Goal: Task Accomplishment & Management: Use online tool/utility

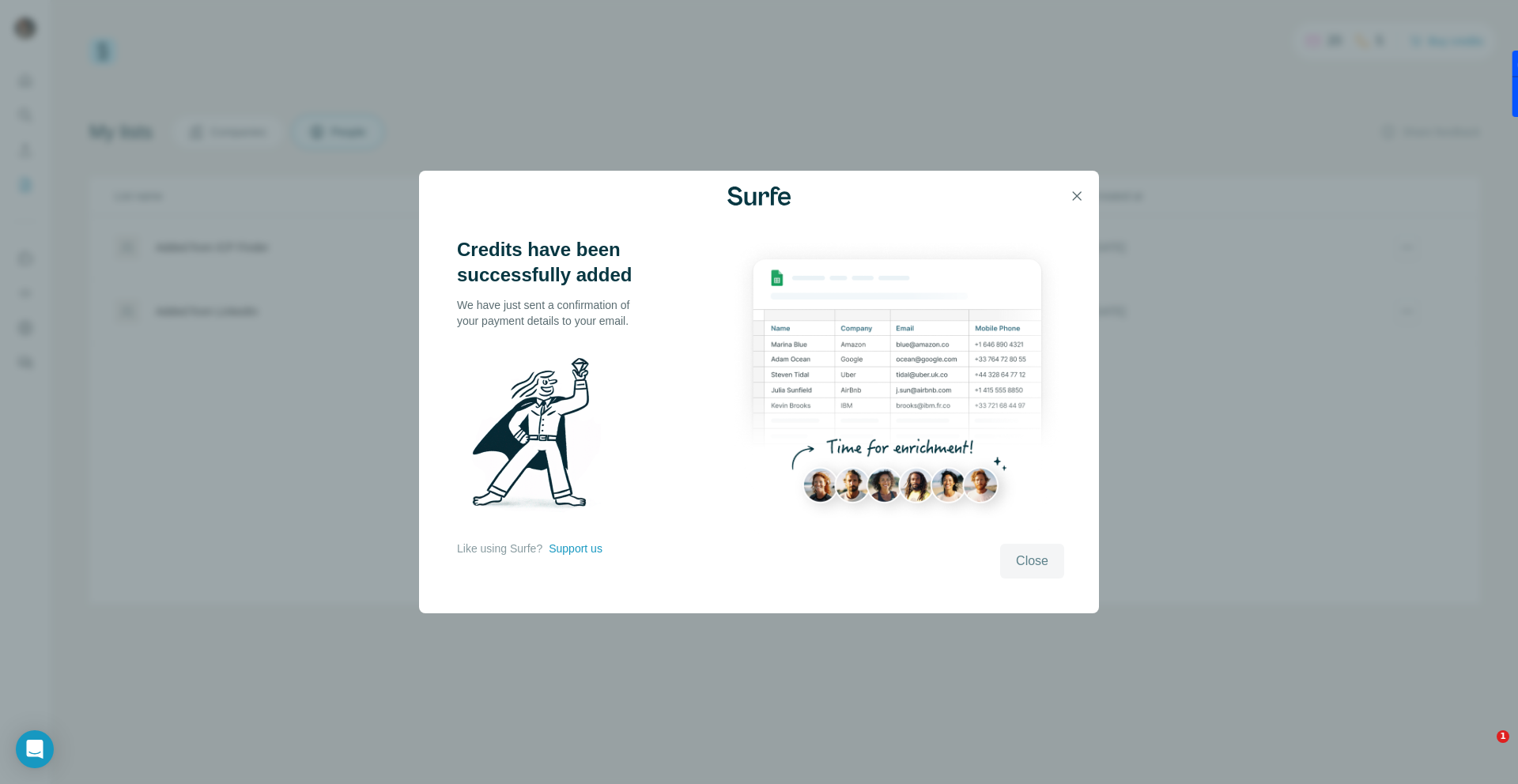
click at [1034, 561] on span "Close" at bounding box center [1032, 561] width 32 height 19
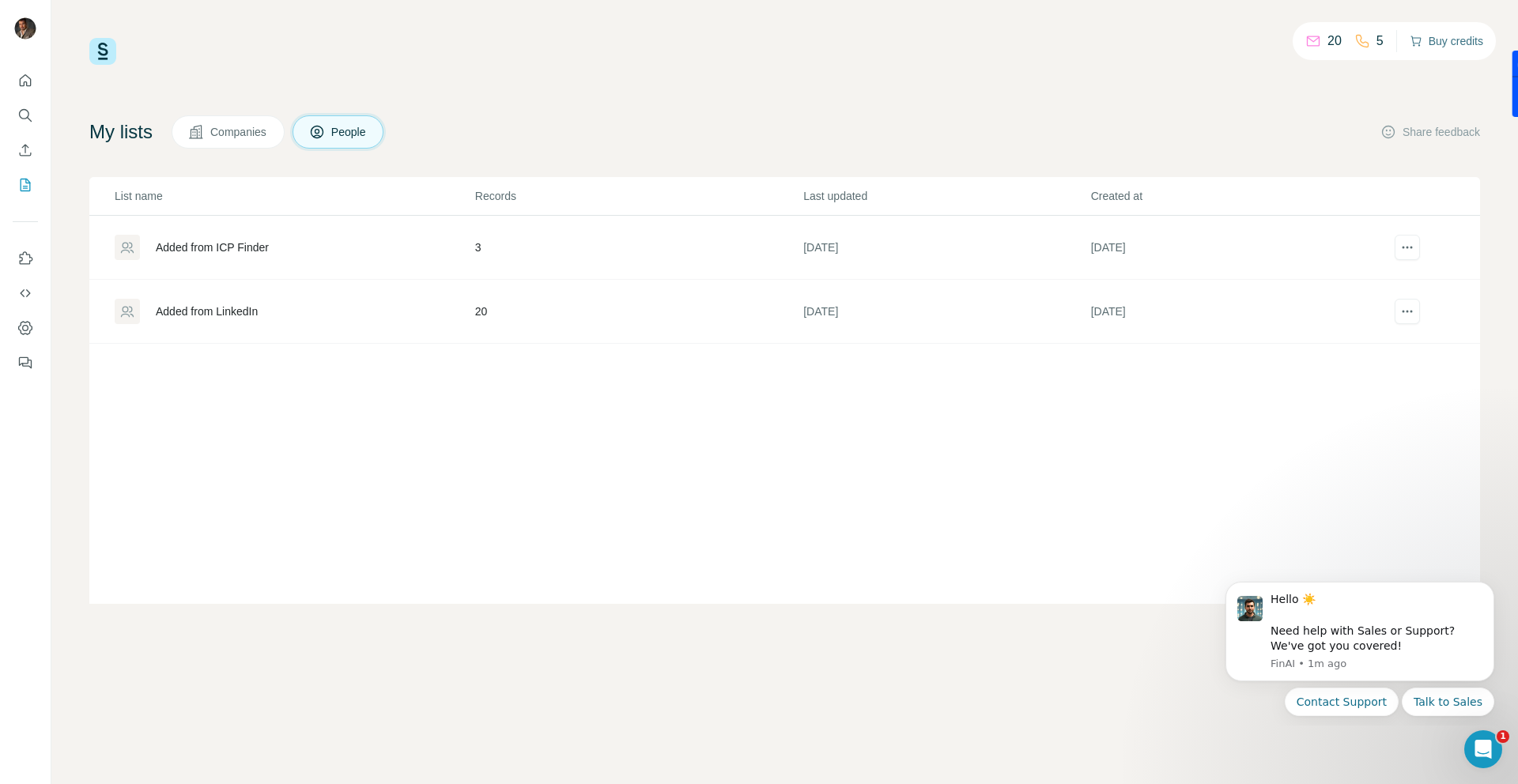
click at [1422, 45] on button "Buy credits" at bounding box center [1446, 41] width 73 height 22
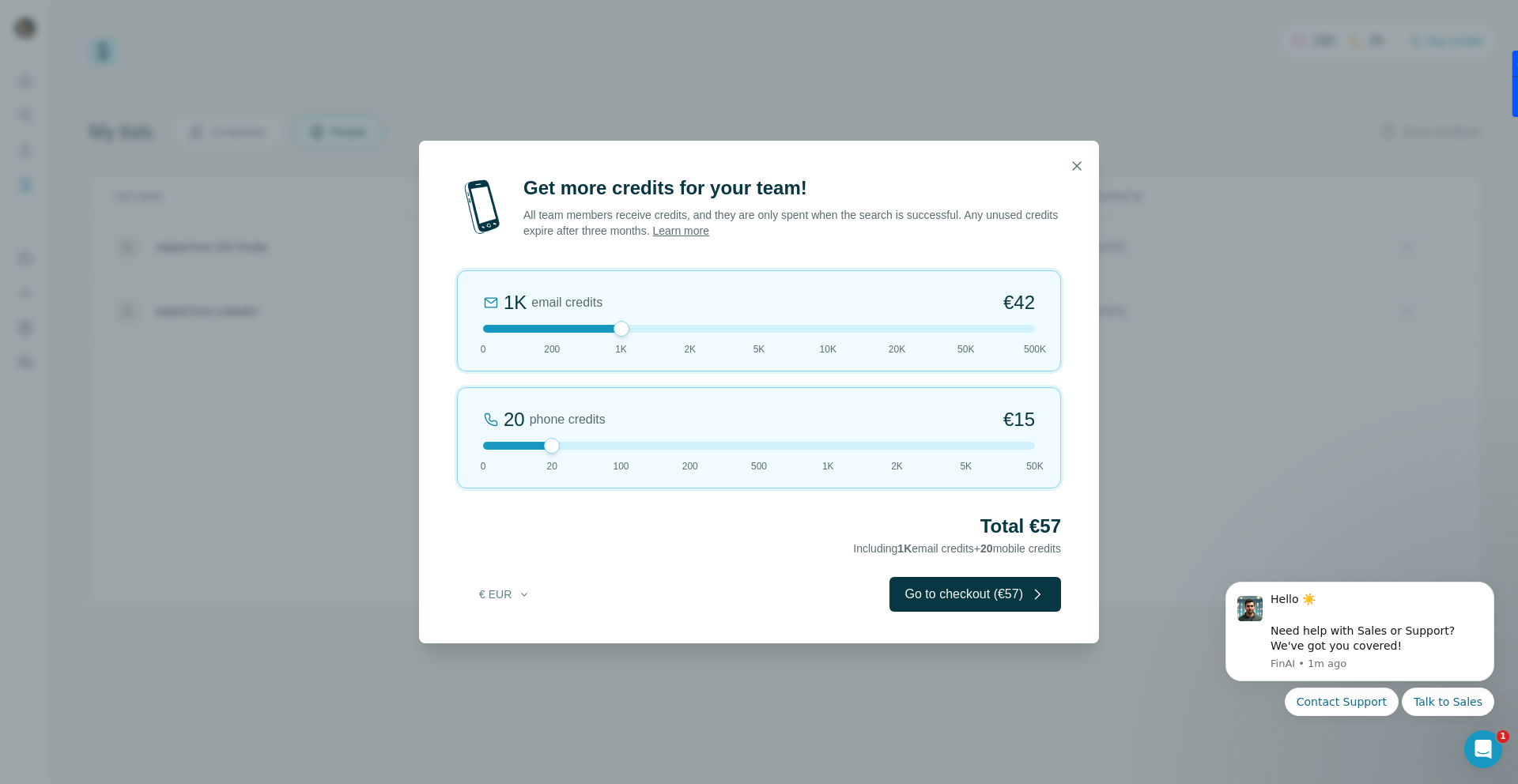
drag, startPoint x: 550, startPoint y: 327, endPoint x: 621, endPoint y: 326, distance: 71.0
click at [621, 327] on div at bounding box center [621, 328] width 16 height 16
click at [615, 328] on div at bounding box center [621, 328] width 16 height 16
drag, startPoint x: 549, startPoint y: 443, endPoint x: 601, endPoint y: 447, distance: 52.2
click at [601, 447] on div at bounding box center [759, 446] width 552 height 8
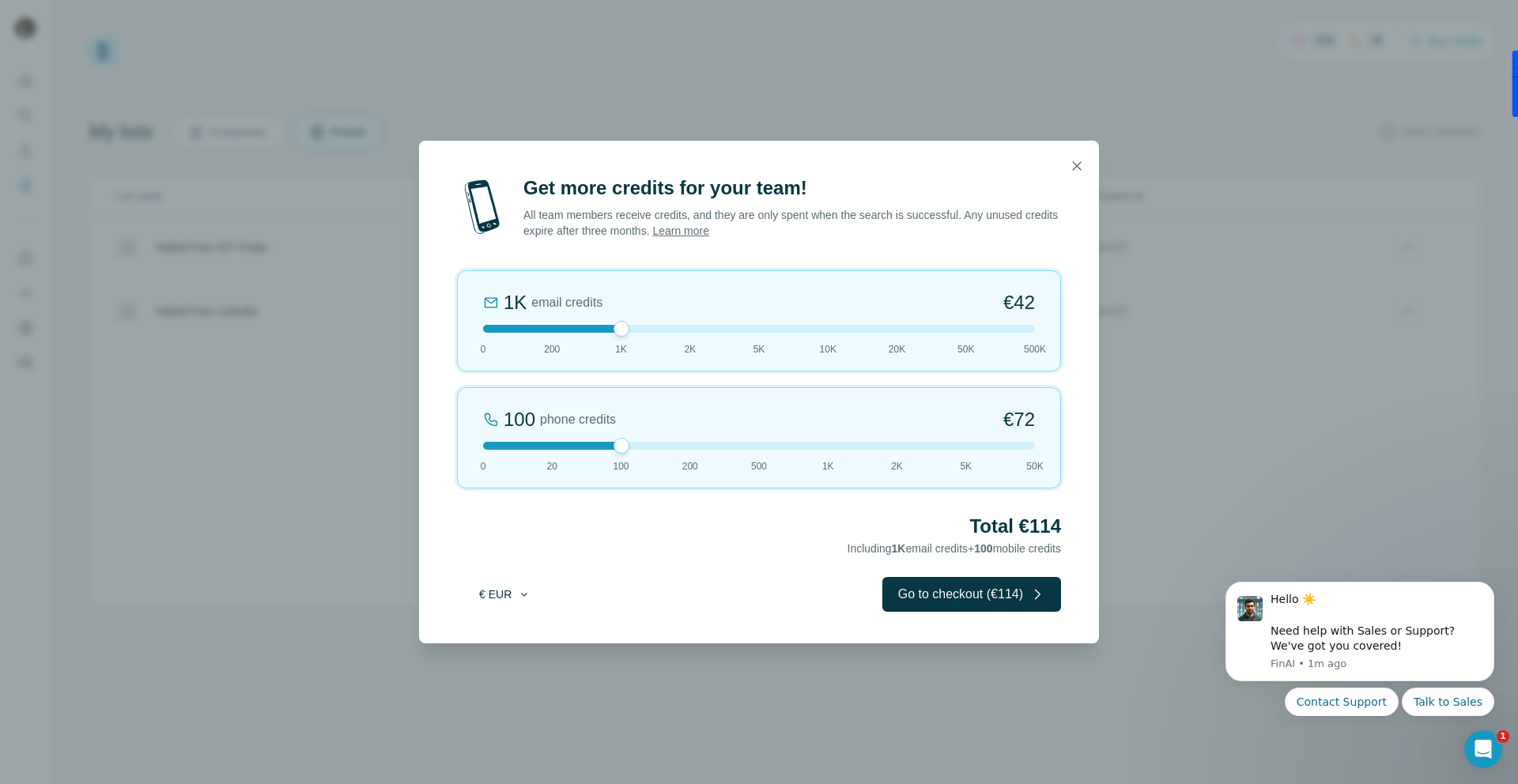
click at [528, 589] on icon "button" at bounding box center [523, 594] width 12 height 12
click at [523, 631] on div "$ USD" at bounding box center [537, 630] width 133 height 16
click at [1075, 168] on icon "button" at bounding box center [1077, 165] width 8 height 8
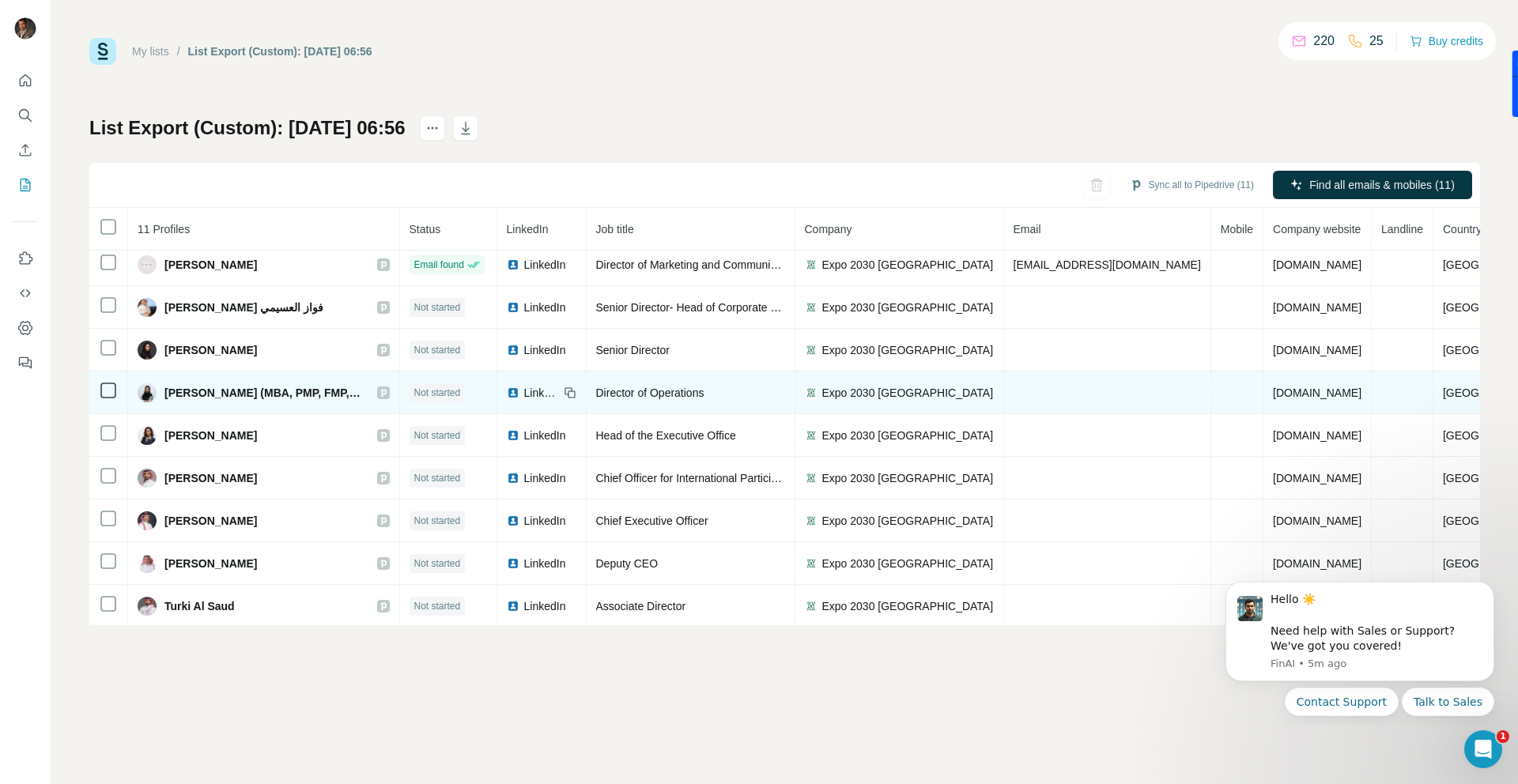
scroll to position [95, 0]
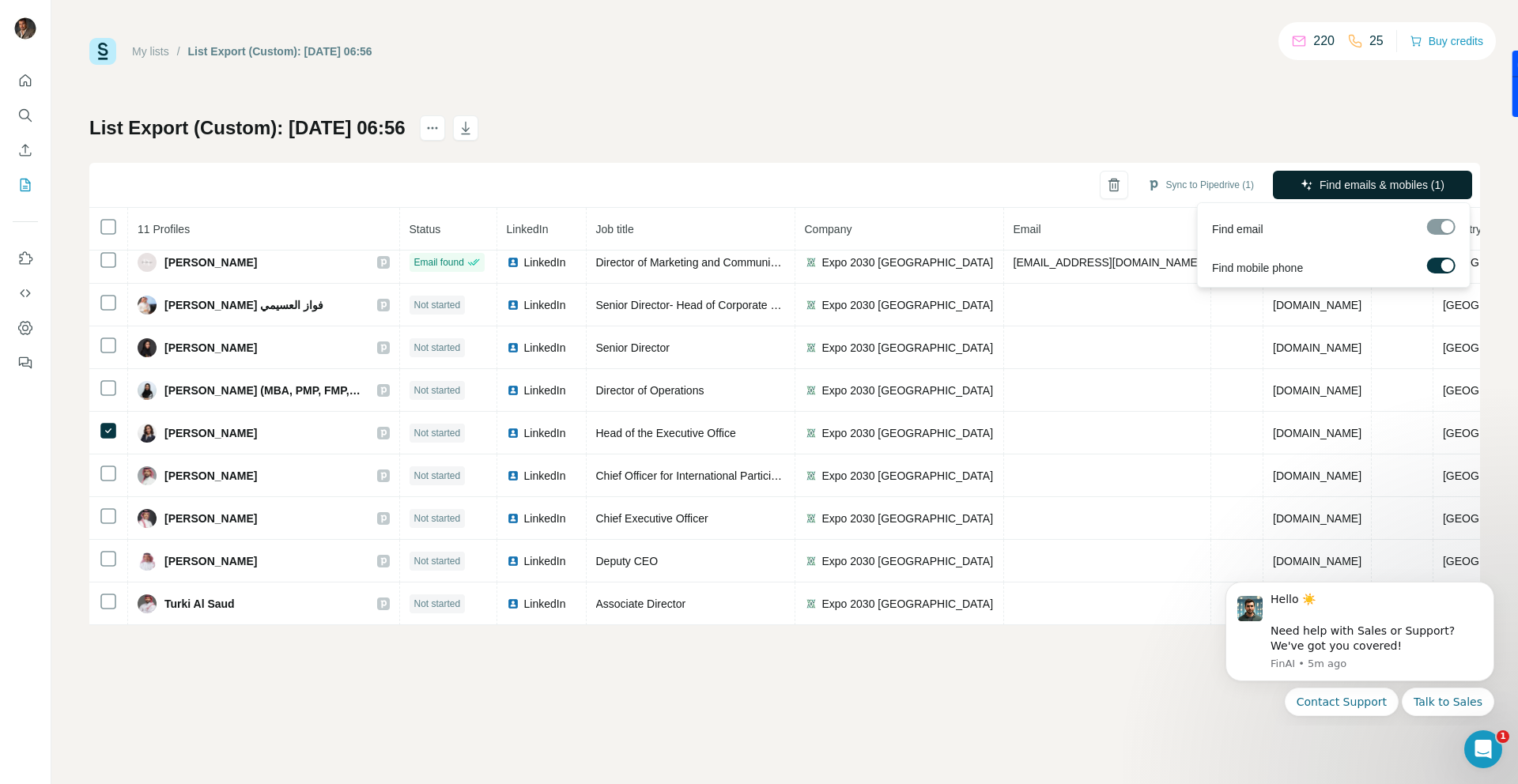
click at [1399, 175] on button "Find emails & mobiles (1)" at bounding box center [1373, 185] width 199 height 28
click at [1344, 187] on span "Find emails & mobiles (1)" at bounding box center [1382, 184] width 125 height 16
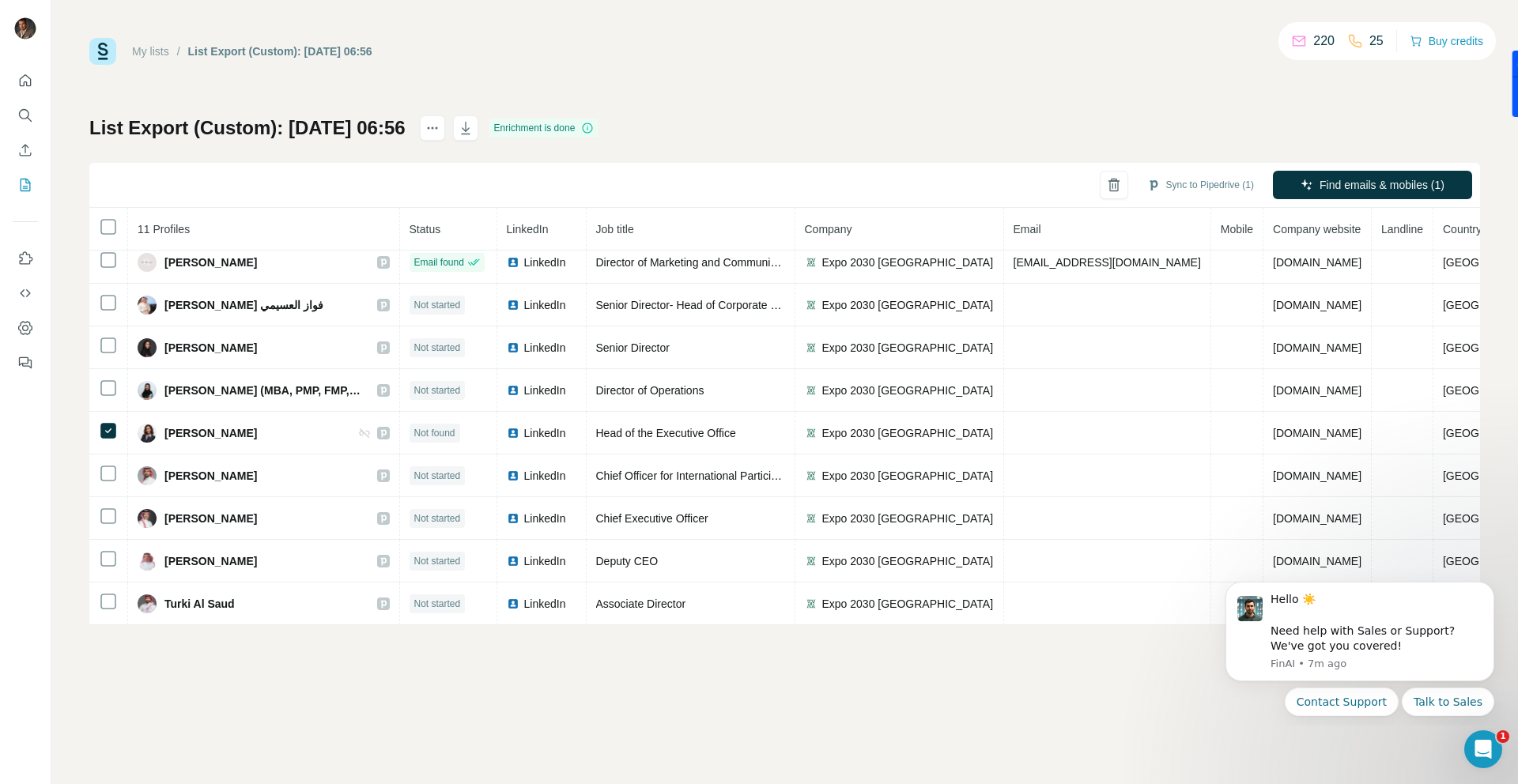
click at [1255, 123] on div "List Export (Custom): [DATE] 06:56 Enrichment is done Sync to Pipedrive (1) Fin…" at bounding box center [785, 370] width 1391 height 510
click at [1486, 589] on icon "Dismiss notification" at bounding box center [1489, 586] width 6 height 6
